Goal: Information Seeking & Learning: Learn about a topic

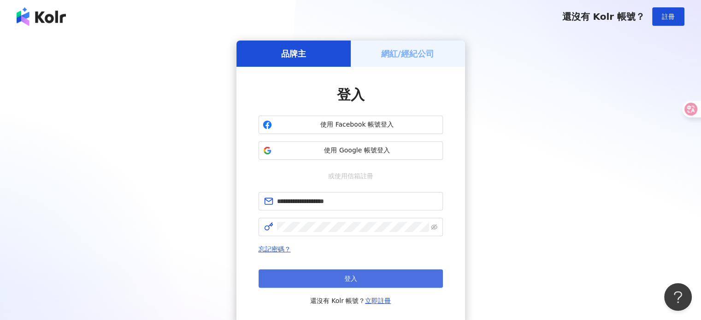
click at [328, 283] on button "登入" at bounding box center [351, 279] width 184 height 18
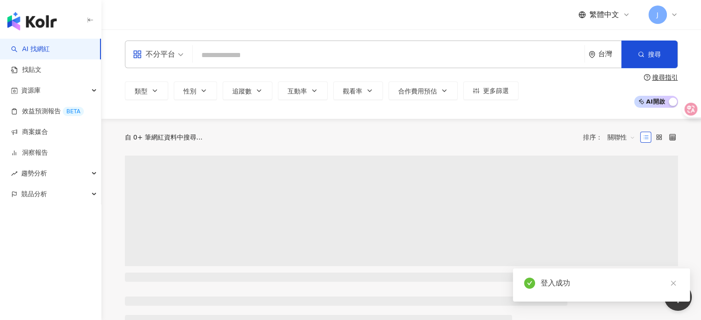
click at [259, 57] on input "search" at bounding box center [388, 56] width 384 height 18
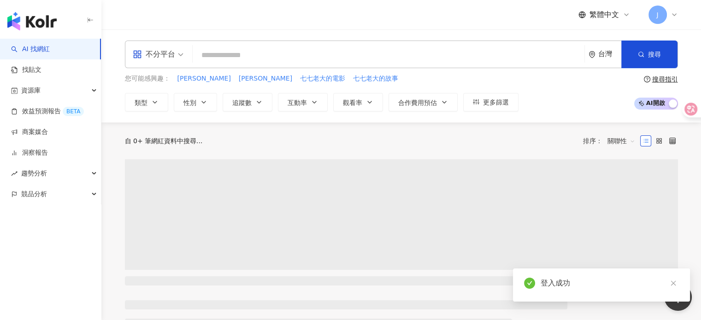
click at [259, 55] on input "search" at bounding box center [388, 56] width 384 height 18
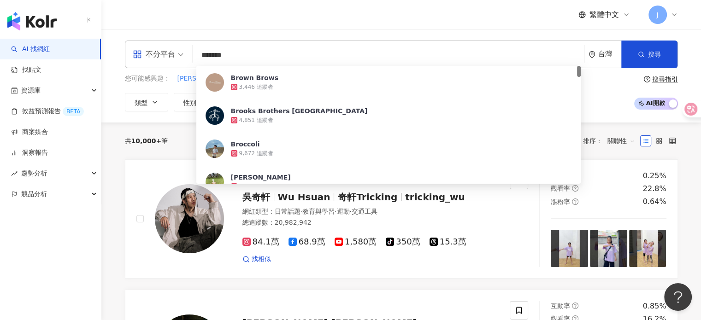
type input "********"
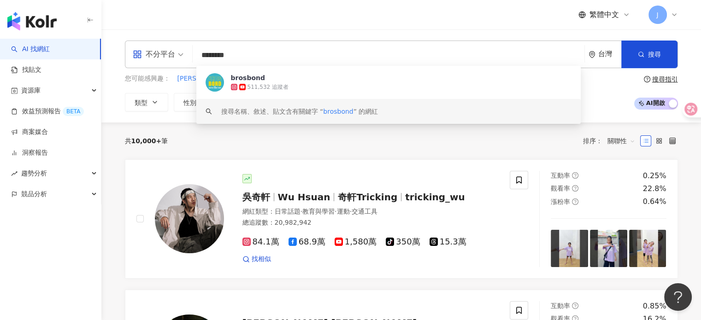
click at [268, 88] on div "511,532 追蹤者" at bounding box center [268, 87] width 41 height 8
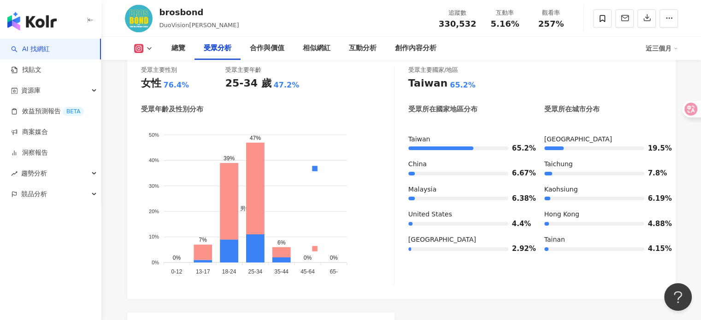
scroll to position [876, 0]
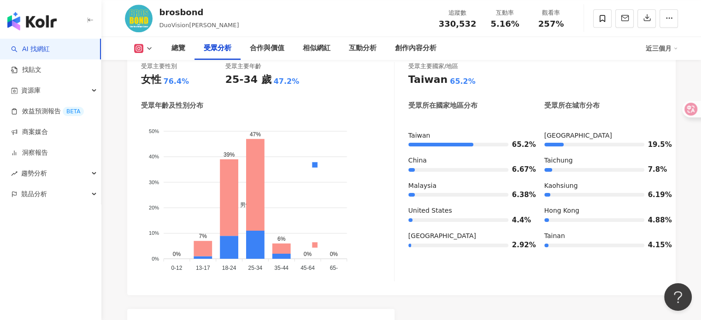
click at [437, 182] on div "Malaysia" at bounding box center [467, 186] width 118 height 9
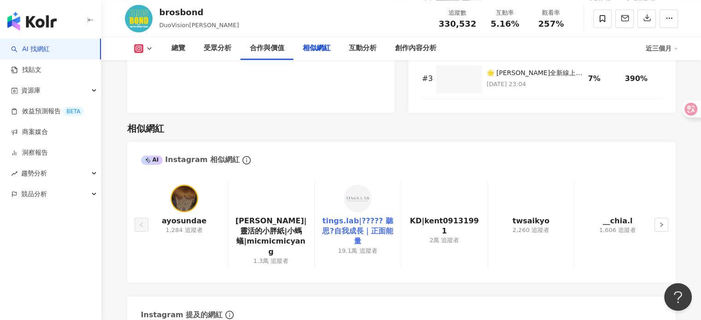
scroll to position [1659, 0]
